Goal: Task Accomplishment & Management: Manage account settings

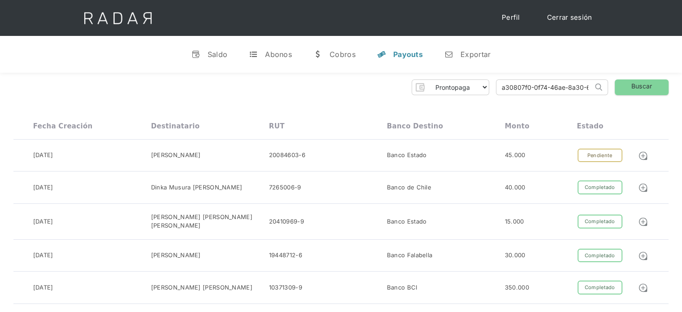
click at [567, 18] on link "Cerrar sesión" at bounding box center [569, 17] width 63 height 17
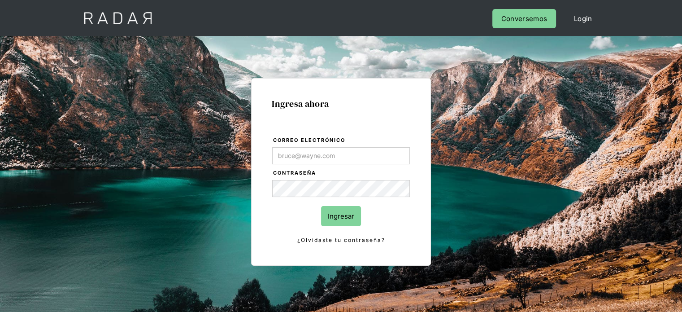
type input "[PERSON_NAME][EMAIL_ADDRESS][DOMAIN_NAME]"
click at [460, 234] on div "Ingresa ahora Correo electrónico Evans@prontopaga.com Contraseña Ingresar ¿Olvi…" at bounding box center [340, 202] width 421 height 279
click at [347, 213] on input "Ingresar" at bounding box center [341, 216] width 40 height 20
